Goal: Task Accomplishment & Management: Manage account settings

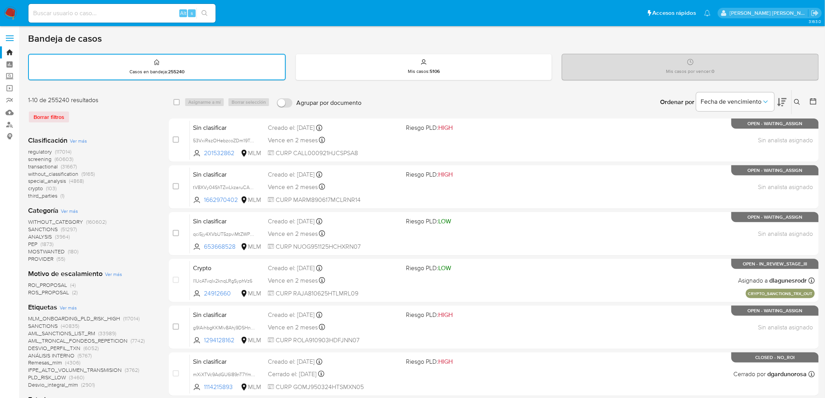
click at [9, 7] on img at bounding box center [10, 13] width 13 height 13
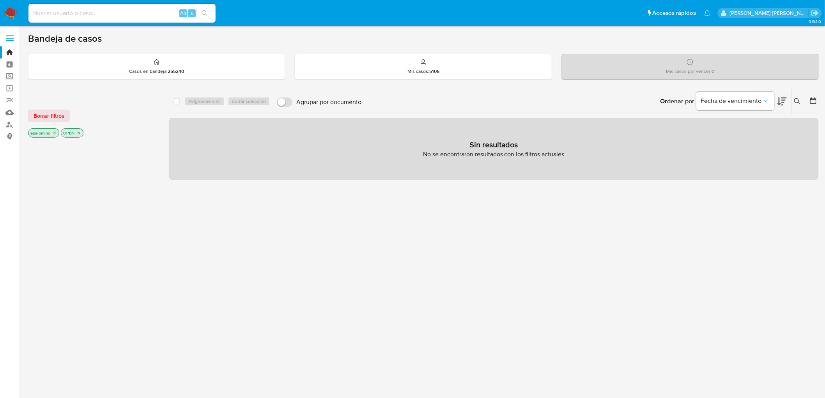
click at [44, 115] on span "Borrar filtros" at bounding box center [49, 115] width 31 height 11
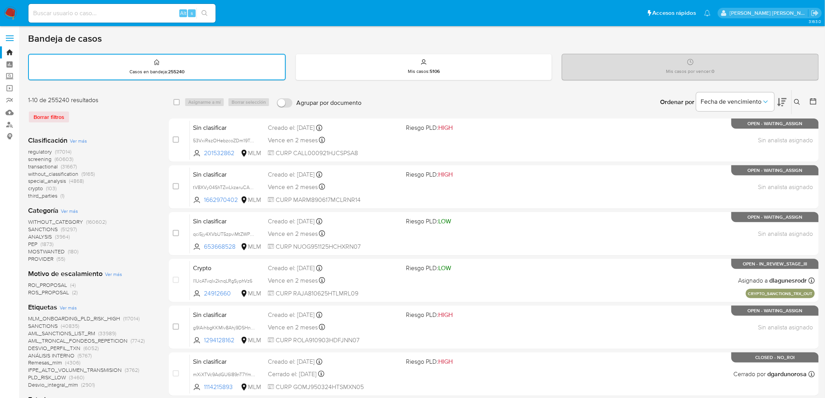
click at [5, 9] on img at bounding box center [10, 13] width 13 height 13
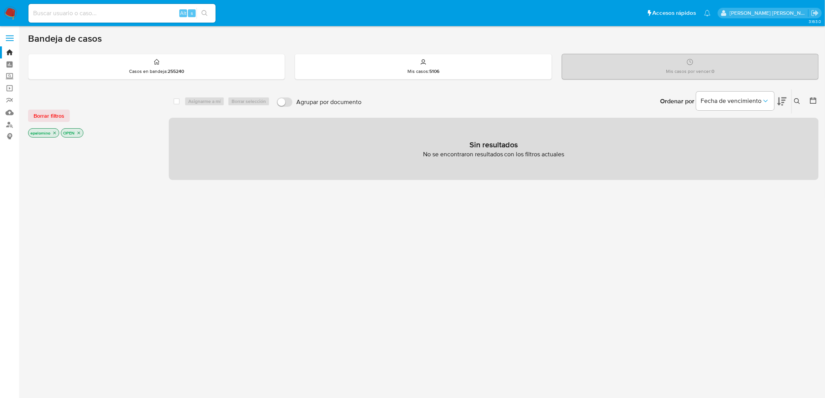
click at [12, 14] on img at bounding box center [10, 13] width 13 height 13
click at [48, 114] on span "Borrar filtros" at bounding box center [49, 115] width 31 height 11
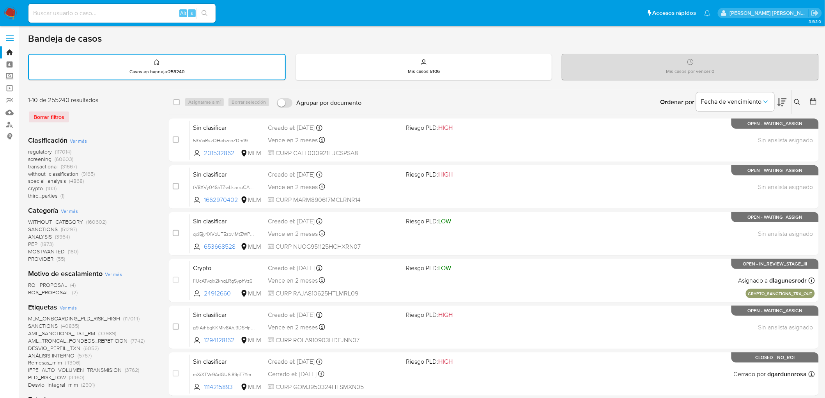
click at [10, 12] on img at bounding box center [10, 13] width 13 height 13
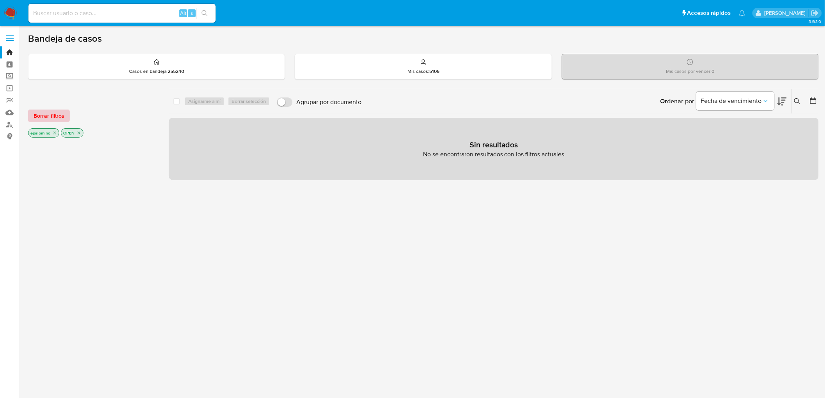
click at [54, 116] on span "Borrar filtros" at bounding box center [49, 115] width 31 height 11
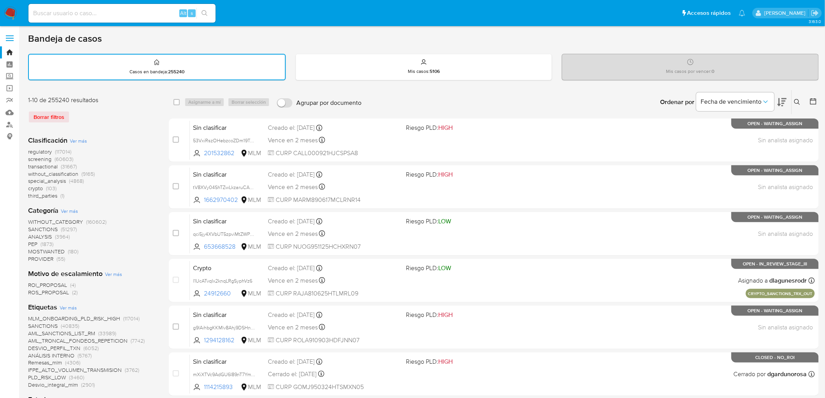
click at [11, 12] on img at bounding box center [10, 13] width 13 height 13
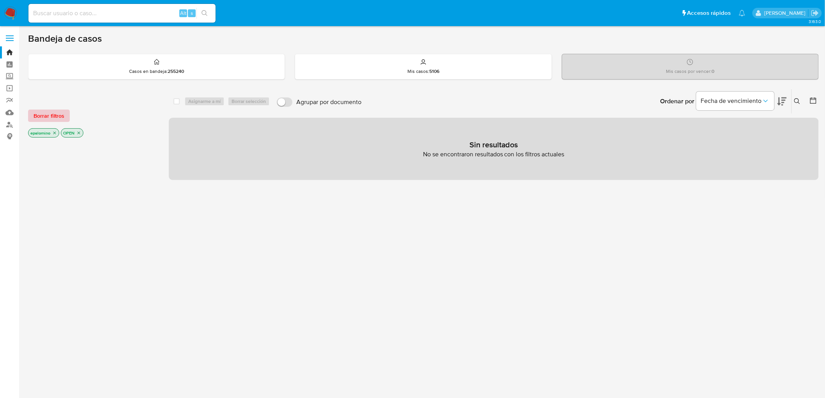
click at [43, 116] on span "Borrar filtros" at bounding box center [49, 115] width 31 height 11
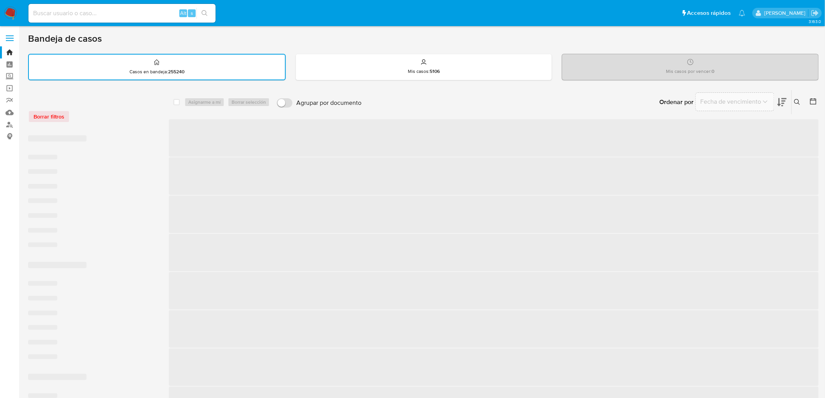
click at [140, 131] on div "‌ ‌ ‌ ‌ ‌ ‌ ‌ ‌" at bounding box center [92, 192] width 128 height 127
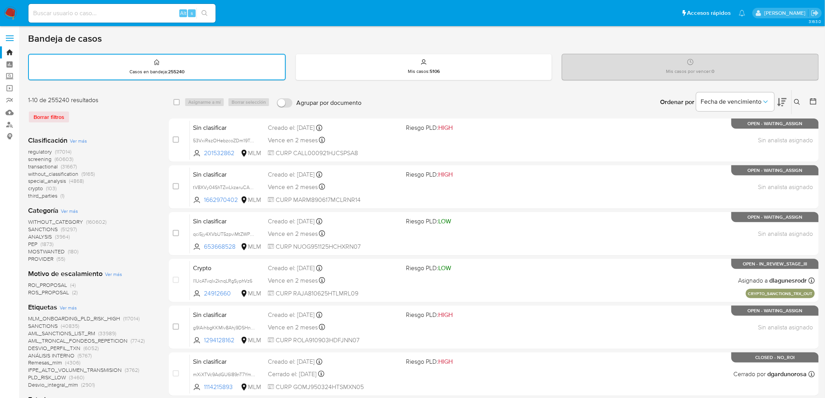
click at [13, 10] on img at bounding box center [10, 13] width 13 height 13
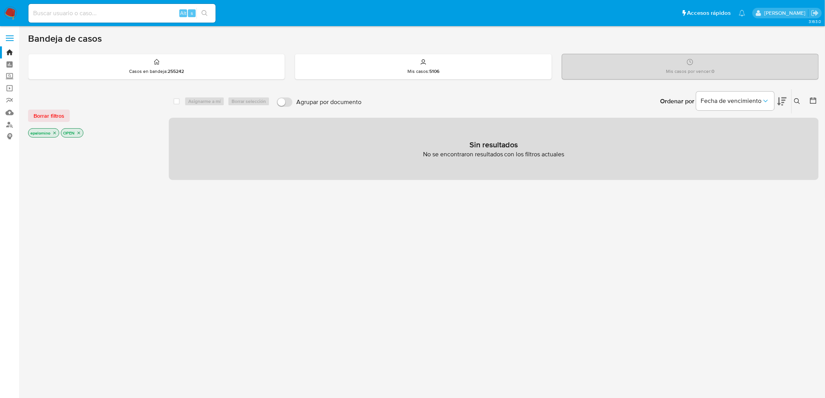
click at [52, 104] on div "Borrar filtros epalomino OPEN" at bounding box center [90, 117] width 125 height 44
click at [49, 114] on span "Borrar filtros" at bounding box center [49, 115] width 31 height 11
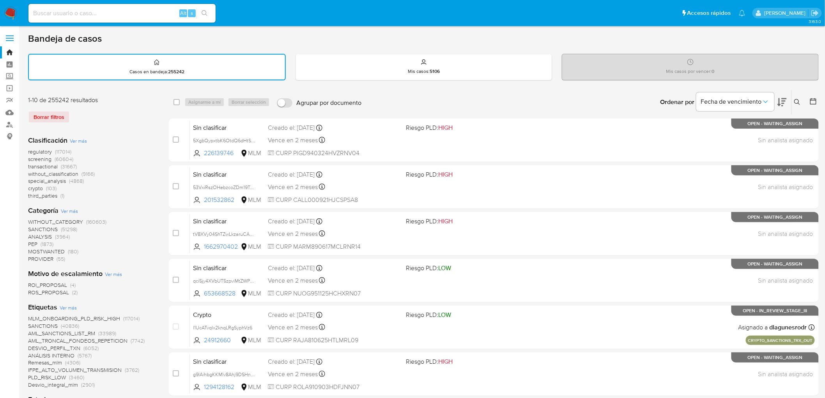
click at [7, 12] on img at bounding box center [10, 13] width 13 height 13
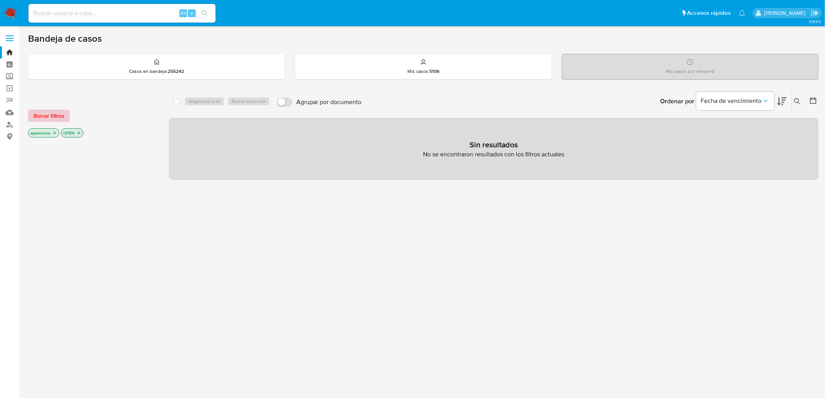
click at [52, 117] on span "Borrar filtros" at bounding box center [49, 115] width 31 height 11
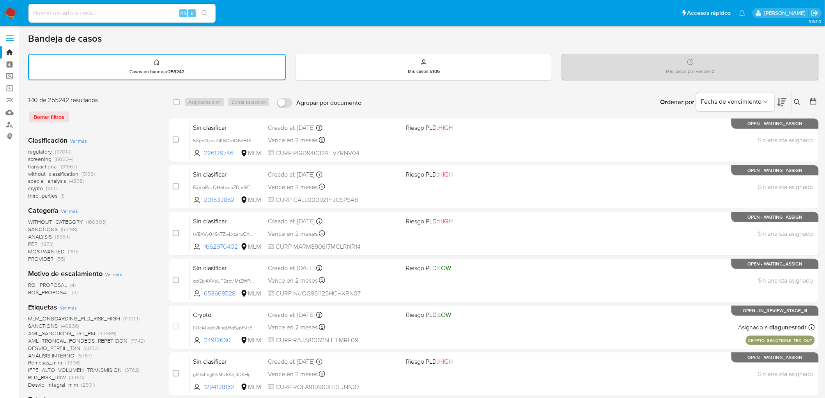
click at [9, 14] on img at bounding box center [10, 13] width 13 height 13
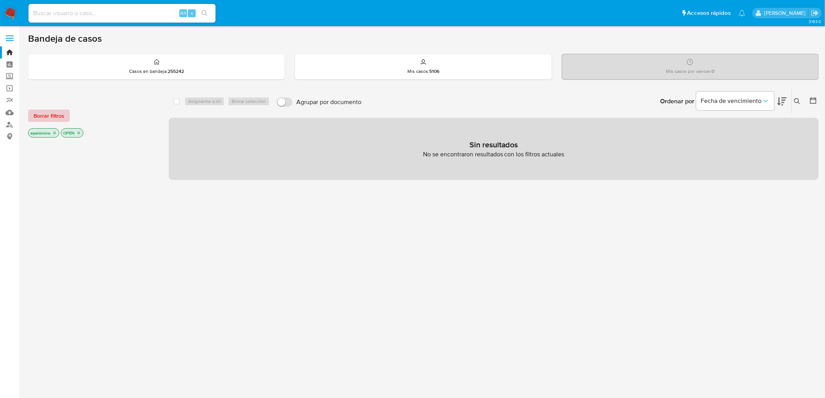
click at [61, 115] on span "Borrar filtros" at bounding box center [49, 115] width 31 height 11
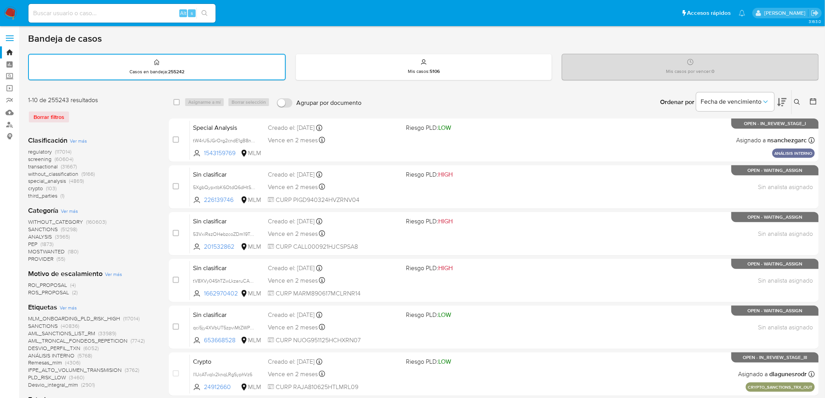
click at [9, 10] on img at bounding box center [10, 13] width 13 height 13
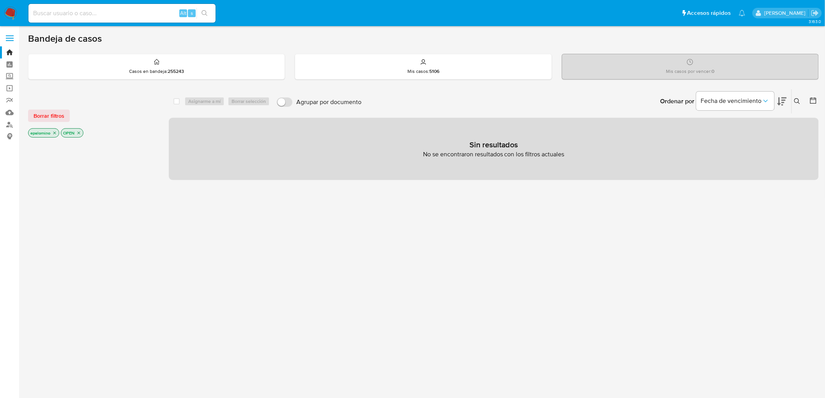
click at [53, 116] on span "Borrar filtros" at bounding box center [49, 115] width 31 height 11
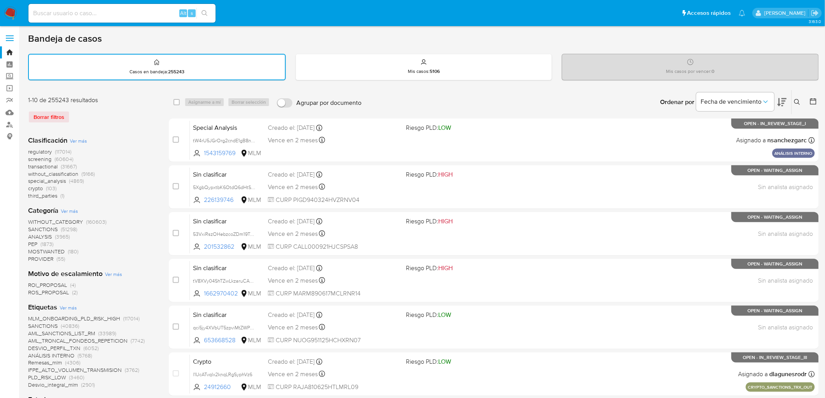
click at [9, 12] on img at bounding box center [10, 13] width 13 height 13
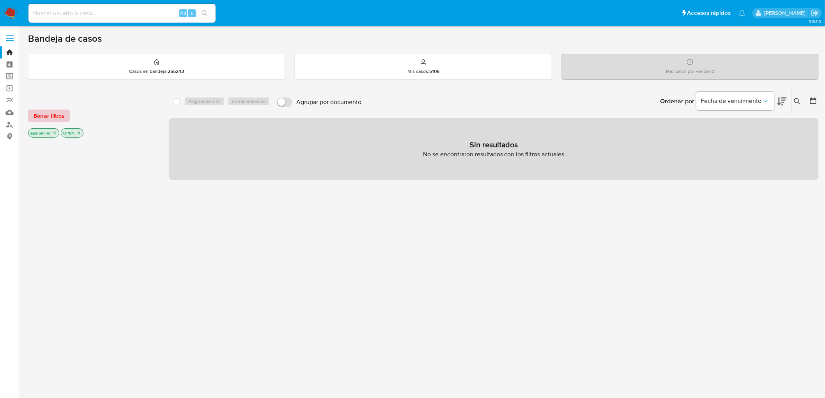
click at [53, 121] on span "Borrar filtros" at bounding box center [49, 115] width 31 height 11
